Goal: Task Accomplishment & Management: Complete application form

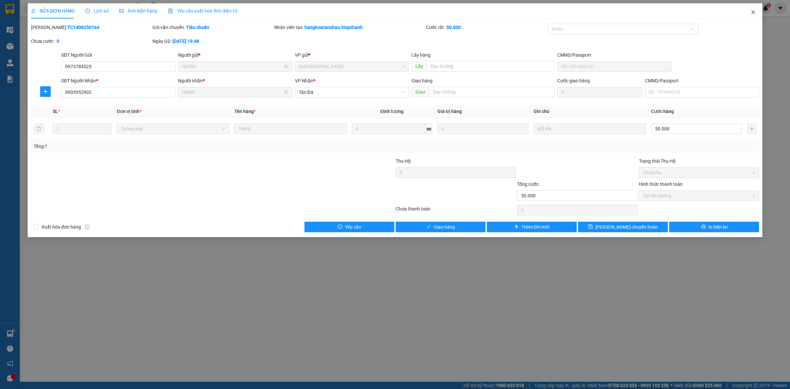
click at [752, 13] on icon "close" at bounding box center [753, 12] width 5 height 5
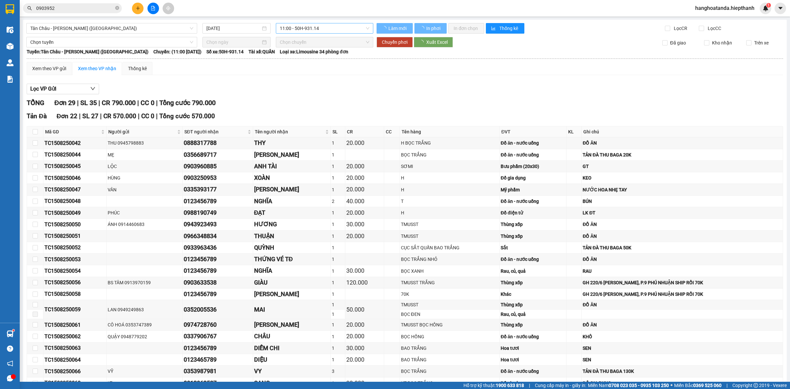
click at [297, 30] on span "11:00 - 50H-931.14" at bounding box center [325, 28] width 90 height 10
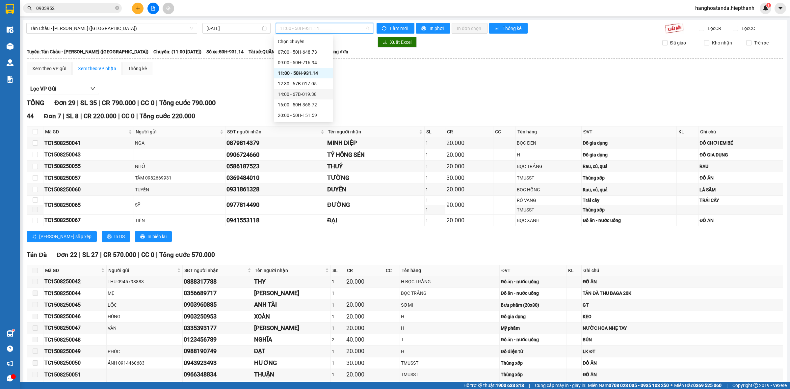
click at [303, 94] on div "14:00 - 67B-019.38" at bounding box center [303, 94] width 51 height 7
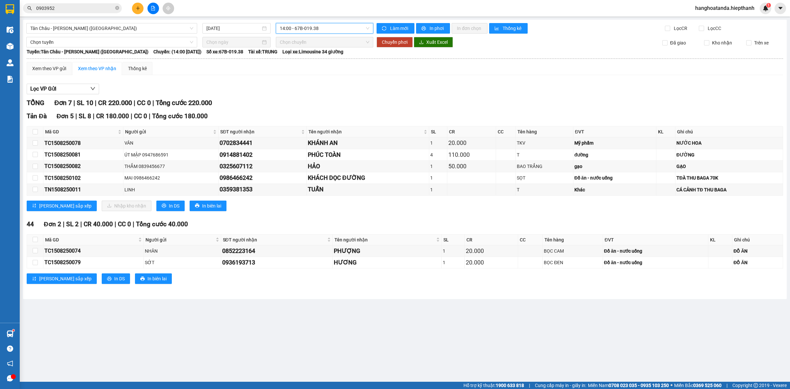
click at [319, 30] on span "14:00 - 67B-019.38" at bounding box center [325, 28] width 90 height 10
click at [313, 103] on div "16:00 - 50H-365.72" at bounding box center [305, 104] width 51 height 7
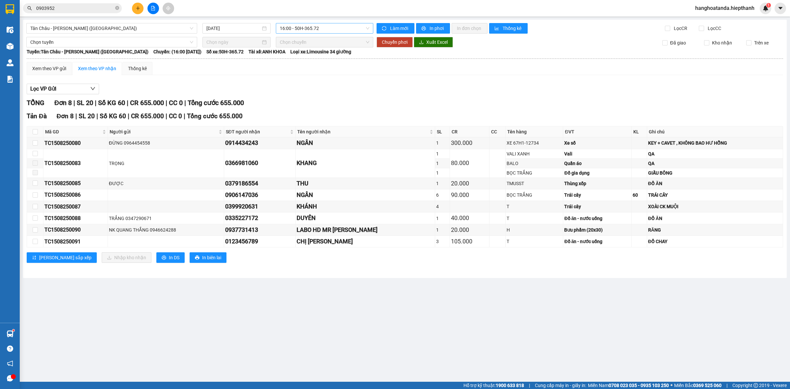
drag, startPoint x: 315, startPoint y: 95, endPoint x: 290, endPoint y: 33, distance: 67.0
click at [316, 92] on div "Lọc VP Gửi" at bounding box center [405, 89] width 757 height 11
click at [78, 8] on input "0903952" at bounding box center [75, 8] width 78 height 7
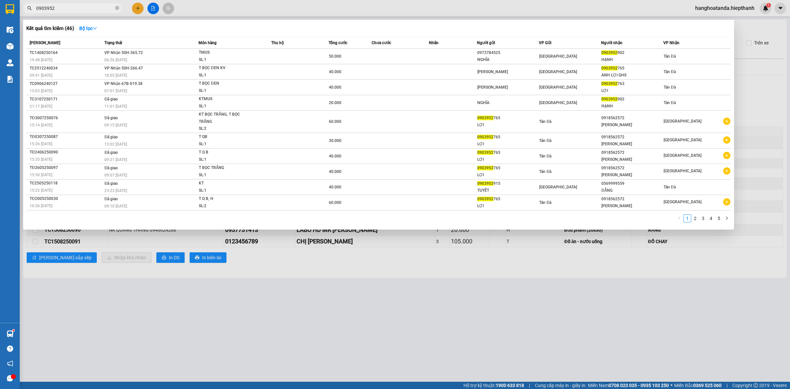
click at [78, 8] on input "0903952" at bounding box center [75, 8] width 78 height 7
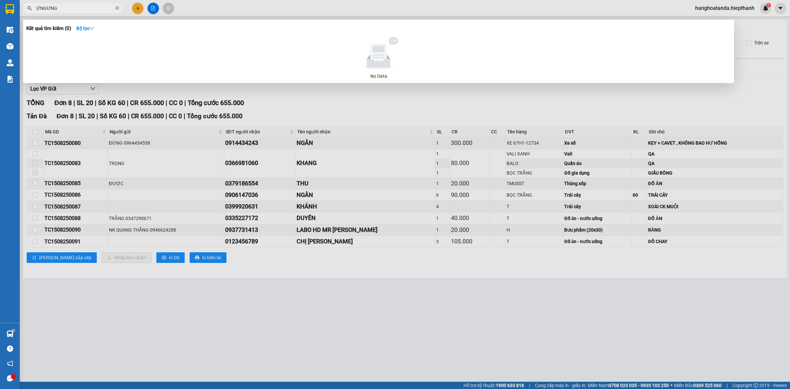
click at [61, 7] on input "ỨNGƯNG" at bounding box center [75, 8] width 78 height 7
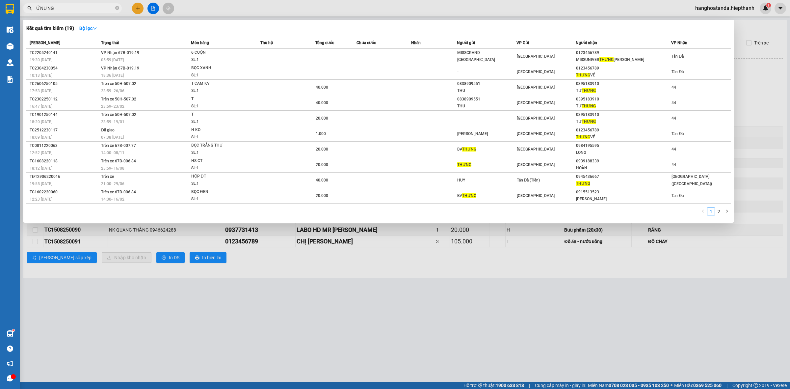
type input "ỨNGƯNG"
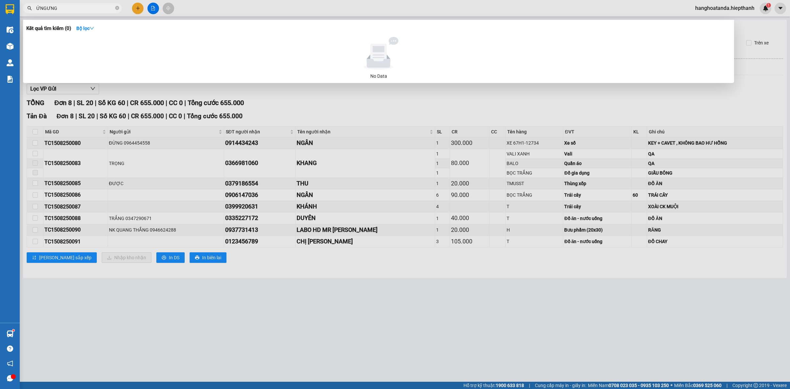
click at [88, 9] on input "ỨNGƯNG" at bounding box center [75, 8] width 78 height 7
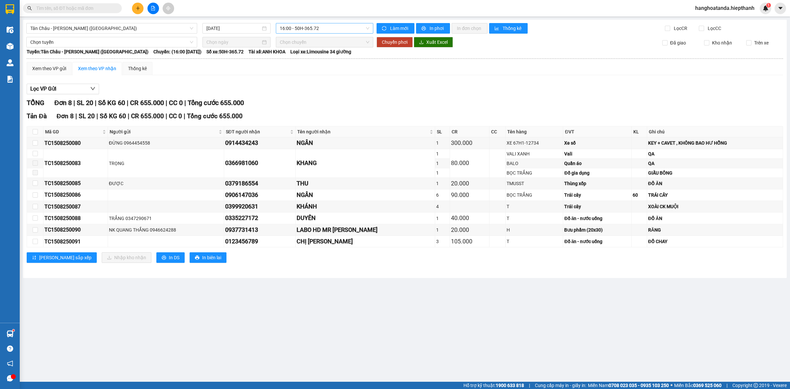
click at [296, 30] on span "16:00 - 50H-365.72" at bounding box center [325, 28] width 90 height 10
click at [292, 93] on div "14:00 - 67B-019.38" at bounding box center [305, 94] width 51 height 7
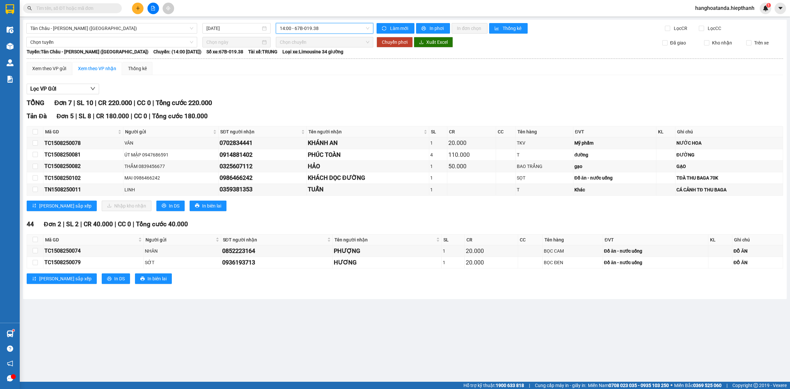
click at [306, 30] on span "14:00 - 67B-019.38" at bounding box center [325, 28] width 90 height 10
click at [300, 68] on div "11:00 - 50H-931.14" at bounding box center [305, 73] width 59 height 11
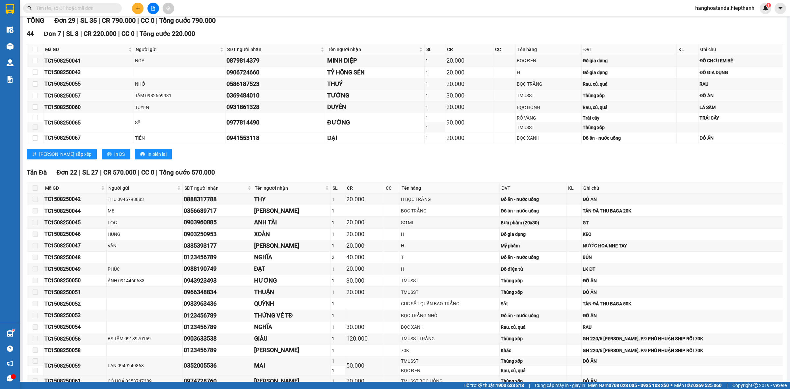
scroll to position [123, 0]
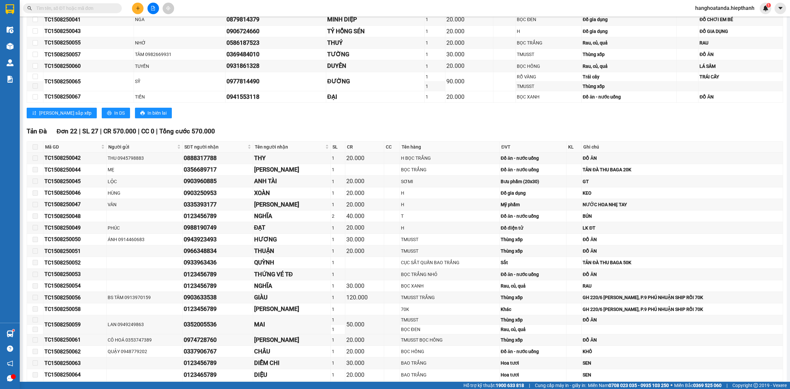
click at [91, 5] on input "text" at bounding box center [75, 8] width 78 height 7
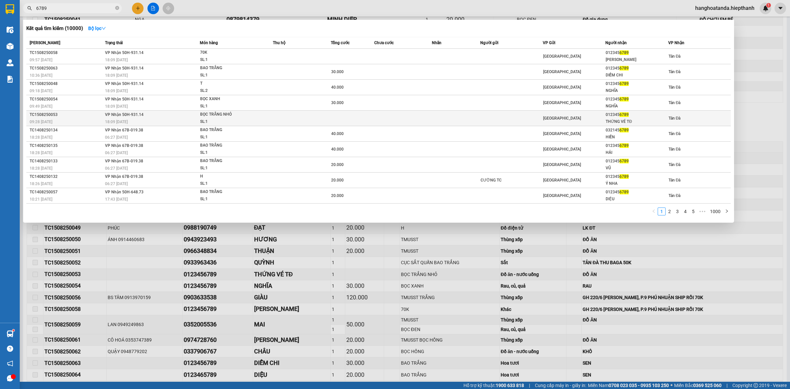
type input "6789"
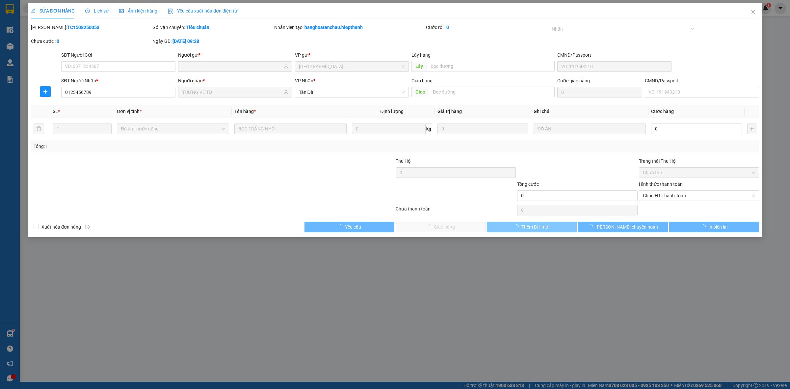
type input "0123456789"
type input "THỨNG VÉ TĐ"
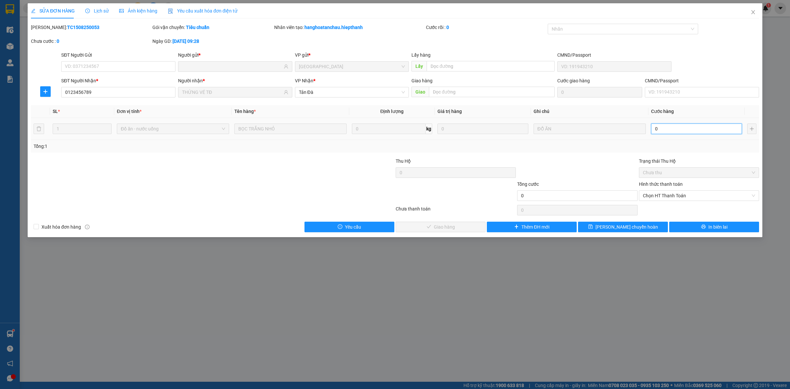
click at [674, 130] on input "0" at bounding box center [696, 128] width 91 height 11
type input "1"
type input "001"
type input "1.000"
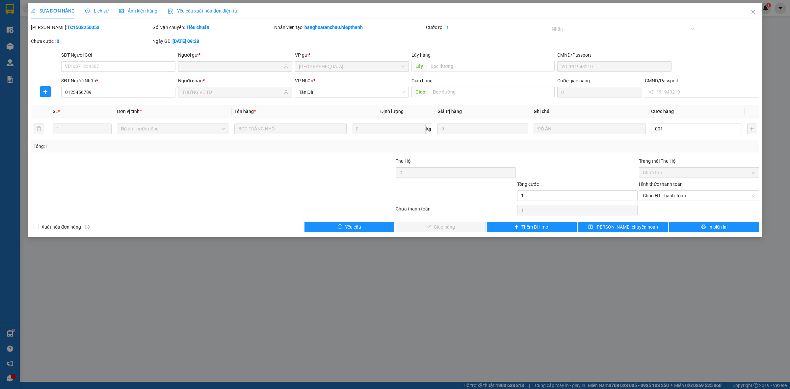
type input "1.000"
drag, startPoint x: 542, startPoint y: 149, endPoint x: 593, endPoint y: 162, distance: 52.9
click at [544, 149] on div "Tổng: 1" at bounding box center [395, 146] width 723 height 7
click at [682, 196] on span "Chọn HT Thanh Toán" at bounding box center [699, 196] width 112 height 10
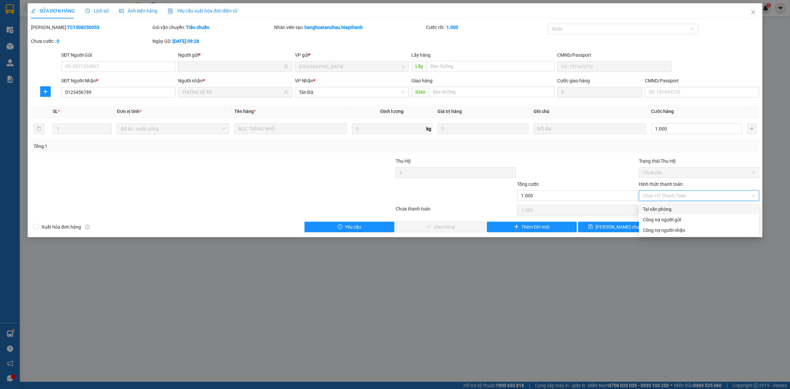
drag, startPoint x: 679, startPoint y: 212, endPoint x: 558, endPoint y: 217, distance: 120.9
click at [678, 212] on div "Tại văn phòng" at bounding box center [699, 208] width 112 height 7
type input "0"
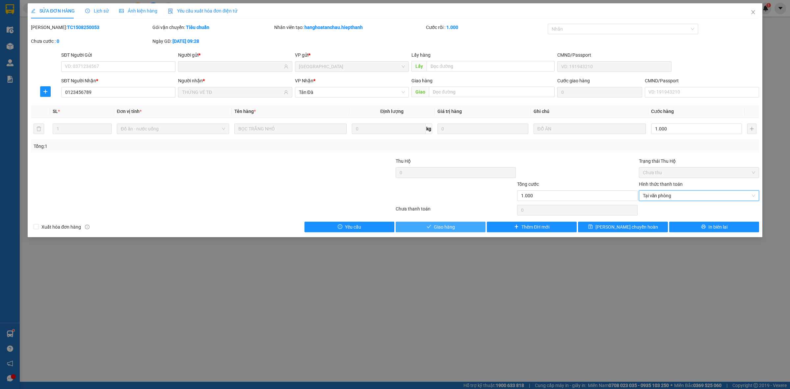
click at [454, 229] on span "Giao hàng" at bounding box center [444, 226] width 21 height 7
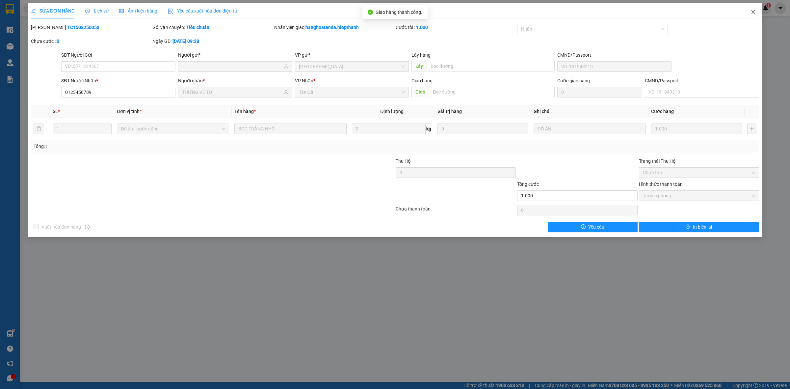
click at [755, 12] on icon "close" at bounding box center [753, 12] width 5 height 5
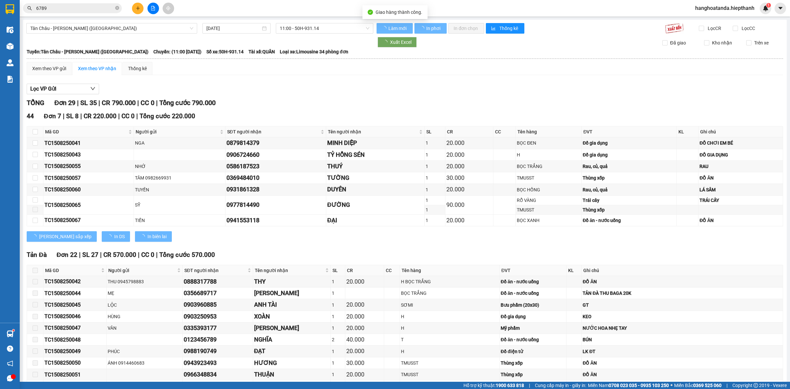
click at [336, 101] on div "TỔNG Đơn 29 | SL 35 | CR 790.000 | CC 0 | Tổng cước 790.000" at bounding box center [405, 103] width 757 height 10
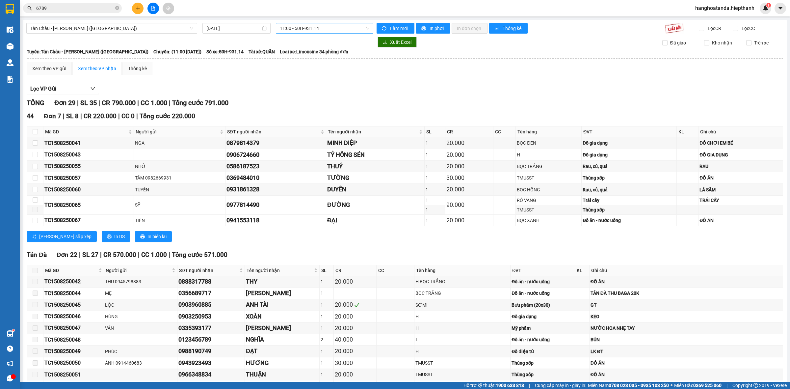
click at [292, 33] on div "11:00 - 50H-931.14" at bounding box center [324, 28] width 97 height 11
click at [302, 83] on div "12:30 - 67B-017.05" at bounding box center [303, 83] width 51 height 7
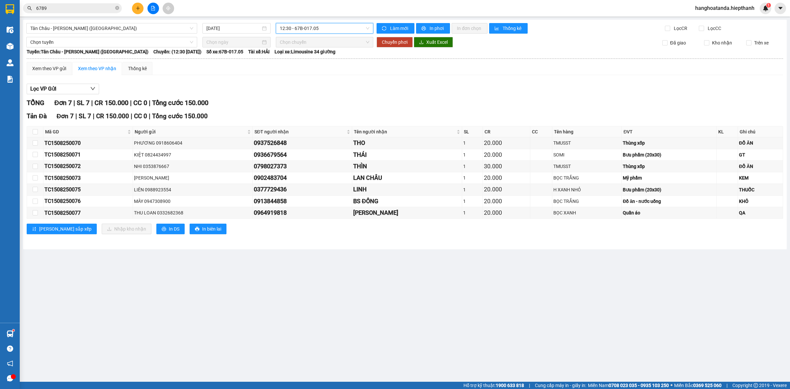
click at [321, 30] on span "12:30 - 67B-017.05" at bounding box center [325, 28] width 90 height 10
click at [307, 96] on div "14:00 - 67B-019.38" at bounding box center [305, 94] width 51 height 7
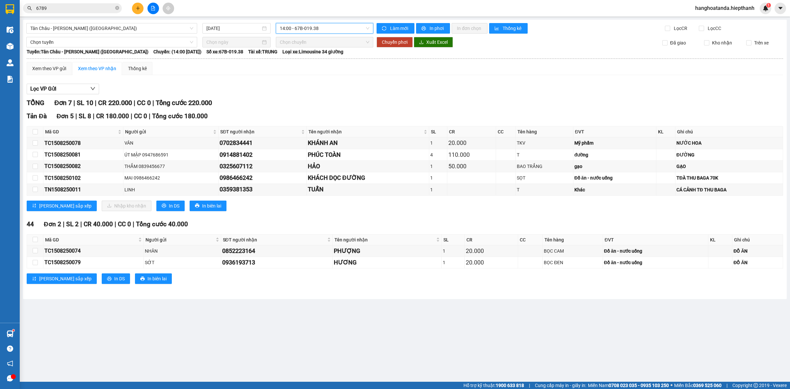
click at [325, 25] on span "14:00 - 67B-019.38" at bounding box center [325, 28] width 90 height 10
click at [305, 106] on div "16:00 - 50H-365.72" at bounding box center [305, 104] width 51 height 7
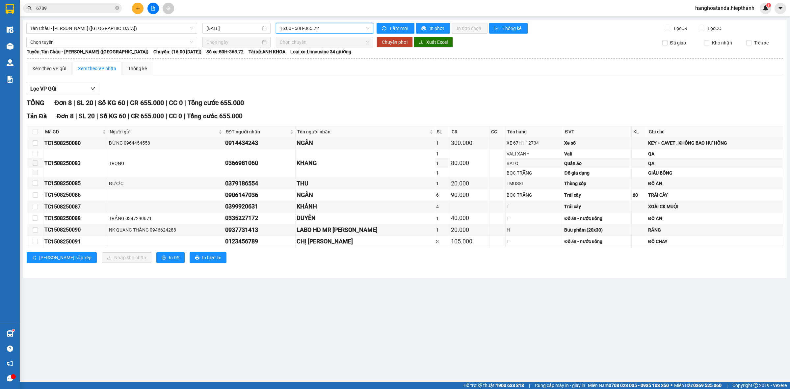
click at [361, 105] on div "TỔNG Đơn 8 | SL 20 | Số KG 60 | CR 655.000 | CC 0 | Tổng cước 655.000" at bounding box center [405, 103] width 757 height 10
